Goal: Information Seeking & Learning: Learn about a topic

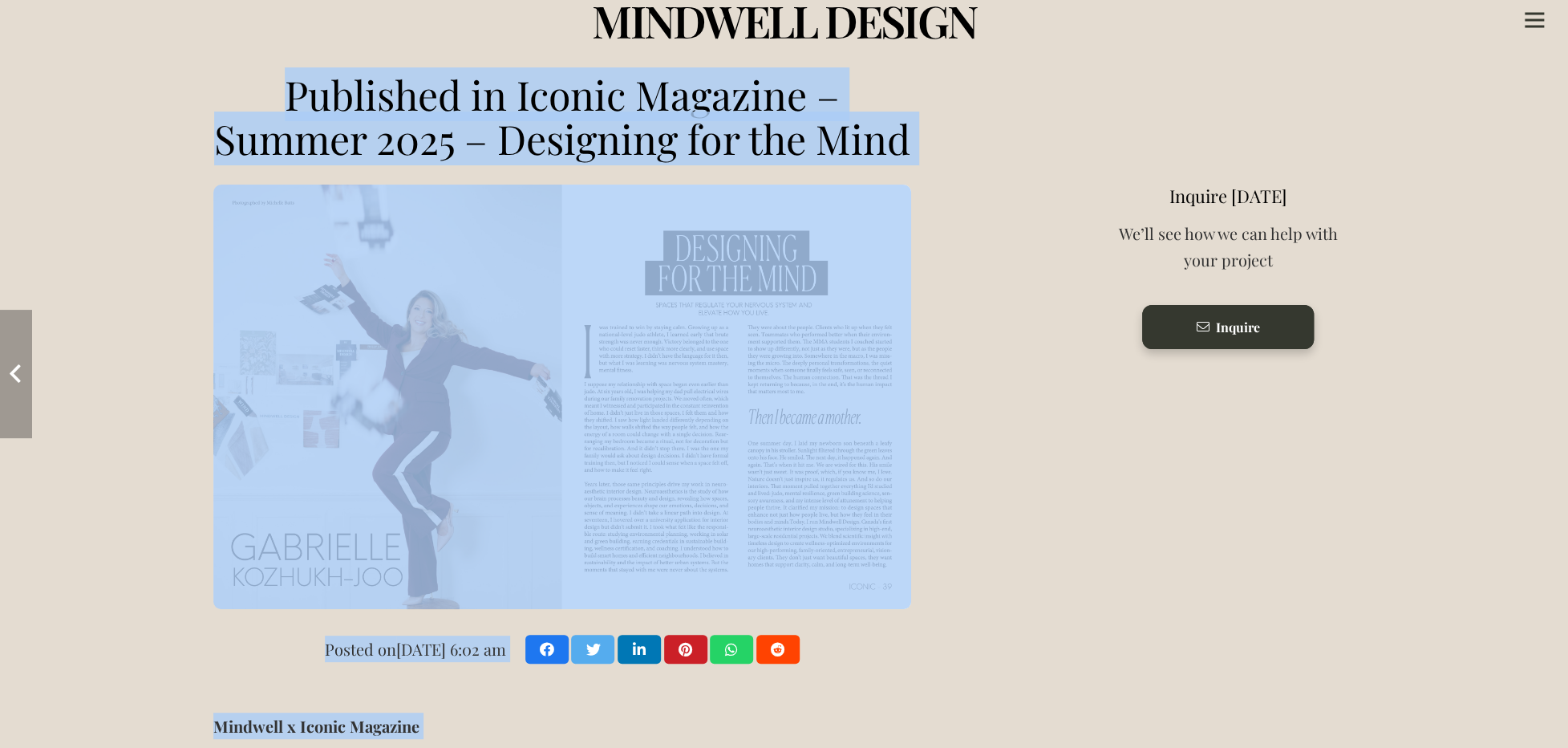
drag, startPoint x: 277, startPoint y: 84, endPoint x: 1019, endPoint y: 140, distance: 744.1
drag, startPoint x: 848, startPoint y: 108, endPoint x: 574, endPoint y: 162, distance: 279.3
click at [848, 107] on h3 "Published in Iconic Magazine – Summer 2025 – Designing for the Mind" at bounding box center [563, 116] width 698 height 89
click at [707, 161] on h3 "Published in Iconic Magazine – Summer 2025 – Designing for the Mind" at bounding box center [563, 116] width 698 height 89
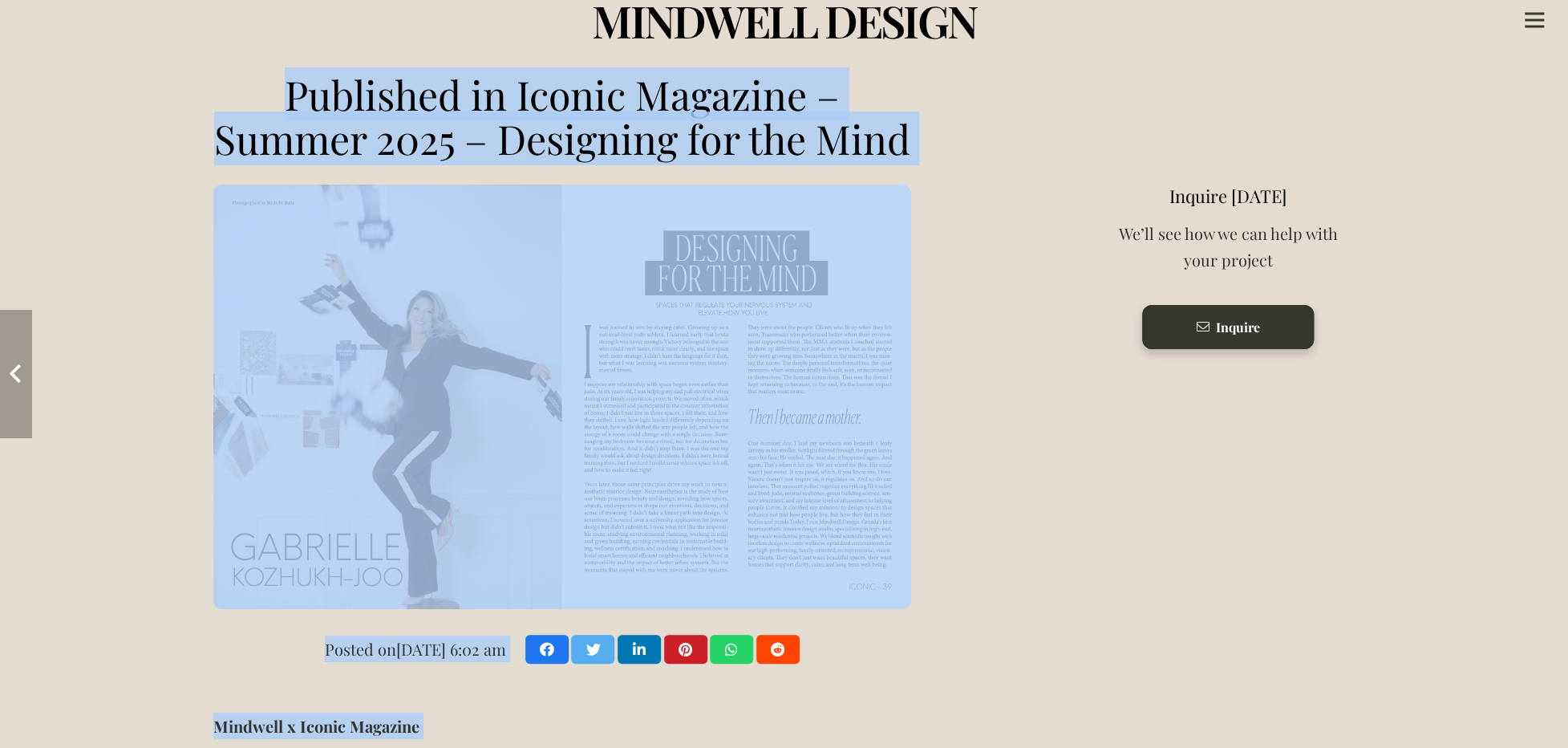
click at [574, 161] on h3 "Published in Iconic Magazine – Summer 2025 – Designing for the Mind" at bounding box center [563, 116] width 698 height 89
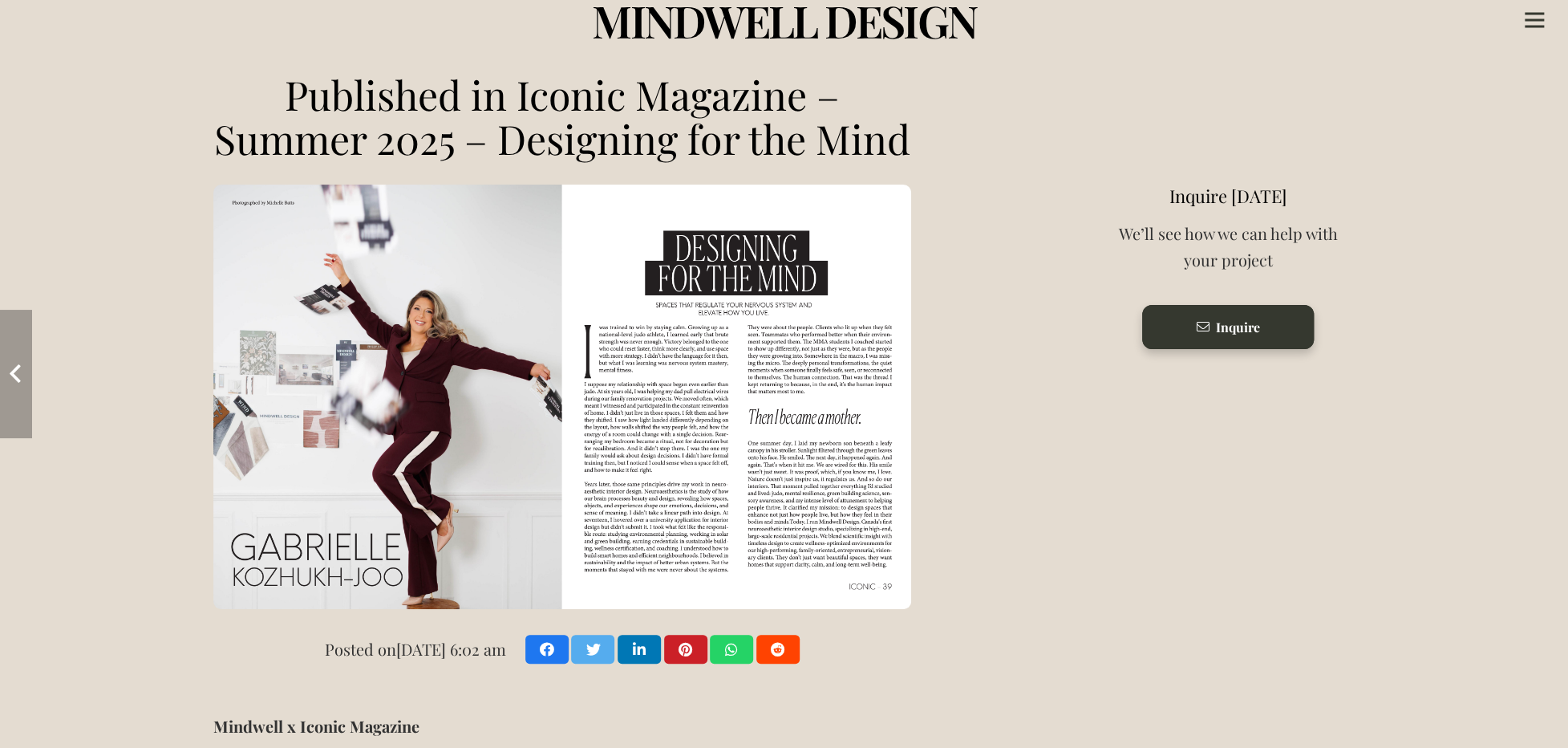
click at [587, 161] on h3 "Published in Iconic Magazine – Summer 2025 – Designing for the Mind" at bounding box center [563, 116] width 698 height 89
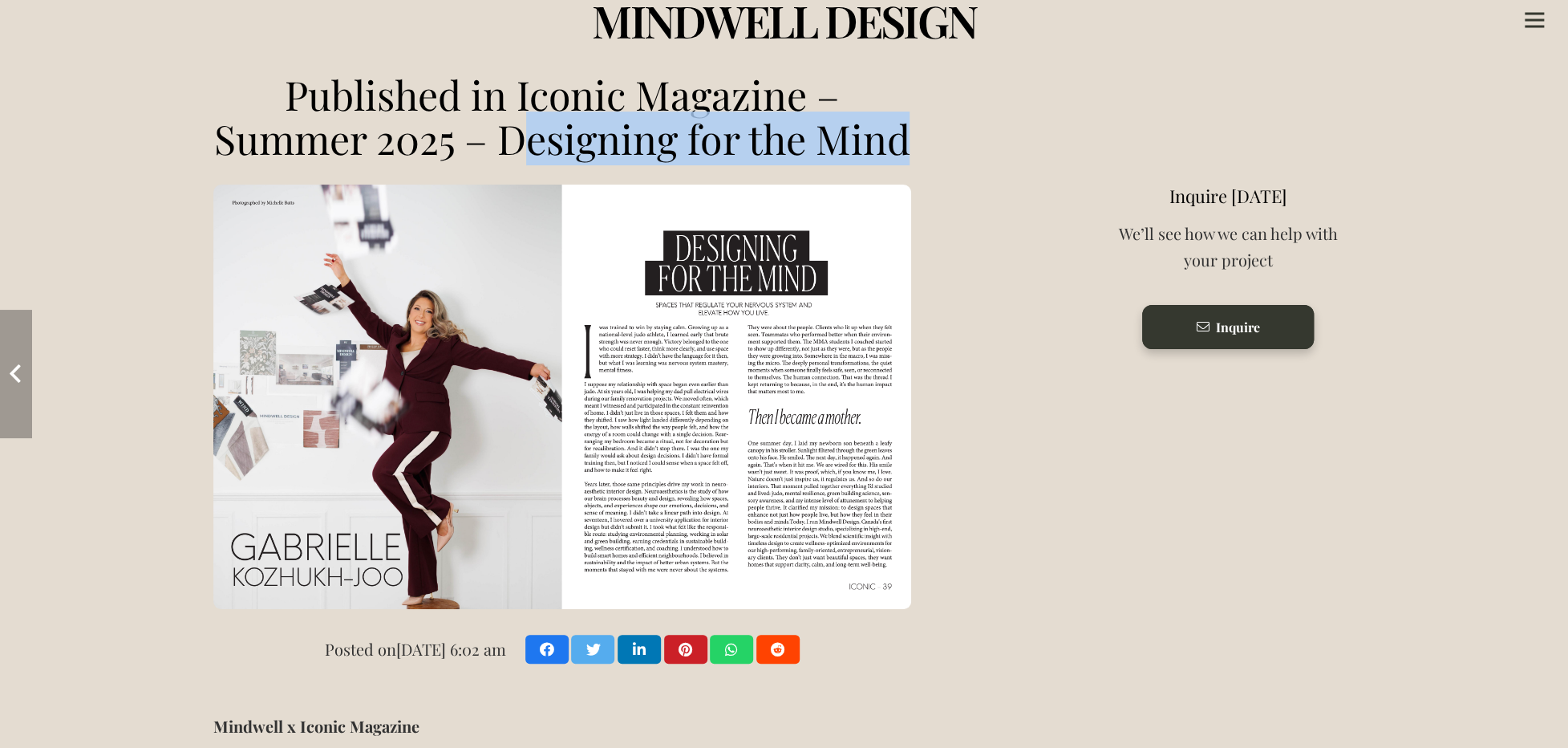
drag, startPoint x: 577, startPoint y: 146, endPoint x: 743, endPoint y: 176, distance: 168.7
click at [743, 161] on h3 "Published in Iconic Magazine – Summer 2025 – Designing for the Mind" at bounding box center [563, 116] width 698 height 89
click at [757, 161] on h3 "Published in Iconic Magazine – Summer 2025 – Designing for the Mind" at bounding box center [563, 116] width 698 height 89
click at [743, 138] on h3 "Published in Iconic Magazine – Summer 2025 – Designing for the Mind" at bounding box center [563, 116] width 698 height 89
